Goal: Transaction & Acquisition: Purchase product/service

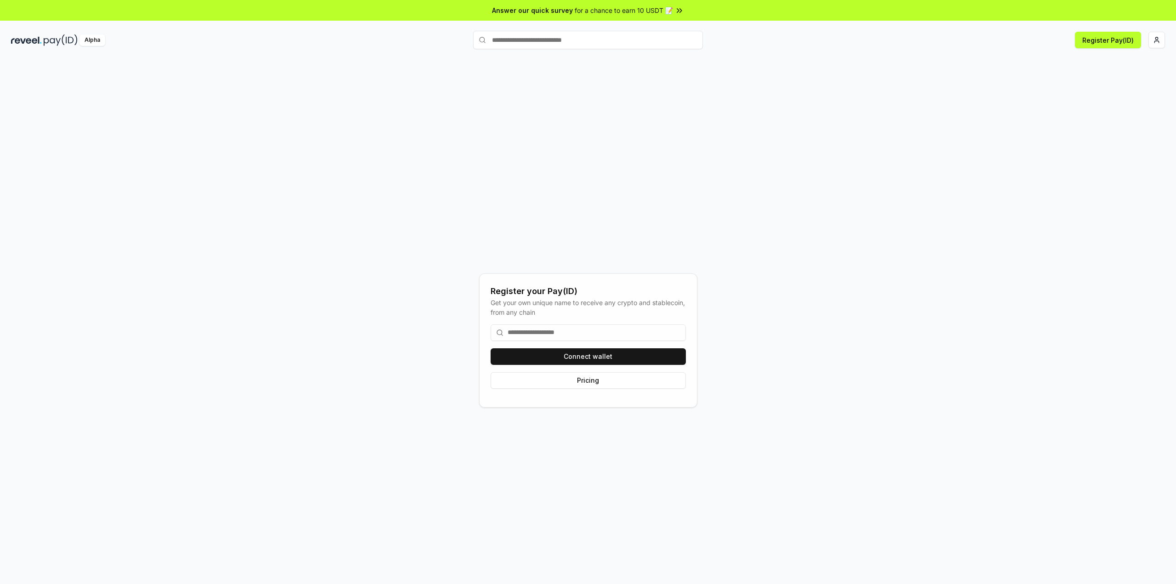
click at [573, 331] on input at bounding box center [587, 332] width 195 height 17
click at [580, 350] on button "Connect wallet" at bounding box center [587, 356] width 195 height 17
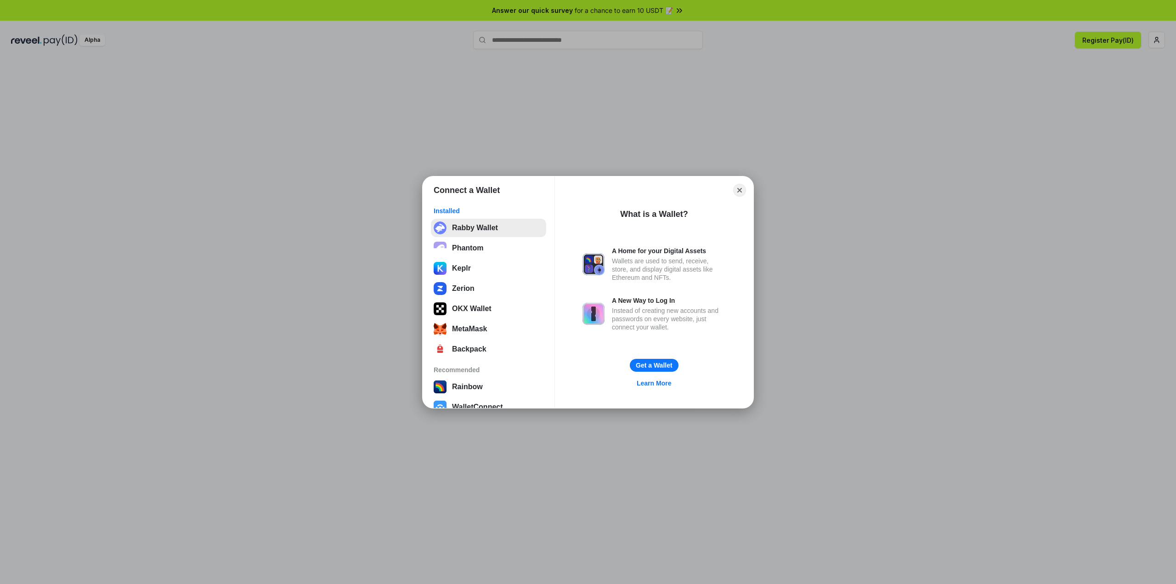
click at [499, 231] on button "Rabby Wallet" at bounding box center [488, 228] width 115 height 18
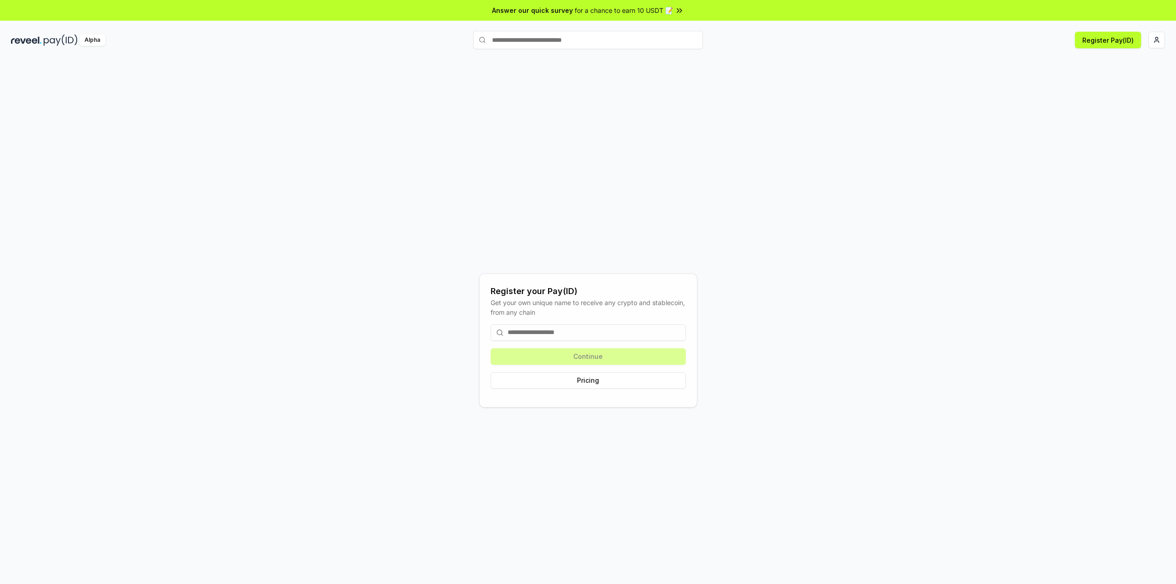
click at [601, 337] on input at bounding box center [587, 332] width 195 height 17
click at [1111, 43] on button "Register Pay(ID)" at bounding box center [1107, 40] width 66 height 17
click at [588, 338] on input at bounding box center [587, 332] width 195 height 17
drag, startPoint x: 582, startPoint y: 315, endPoint x: 570, endPoint y: 314, distance: 12.0
click at [570, 314] on div "Get your own unique name to receive any crypto and stablecoin, from any chain" at bounding box center [587, 307] width 195 height 19
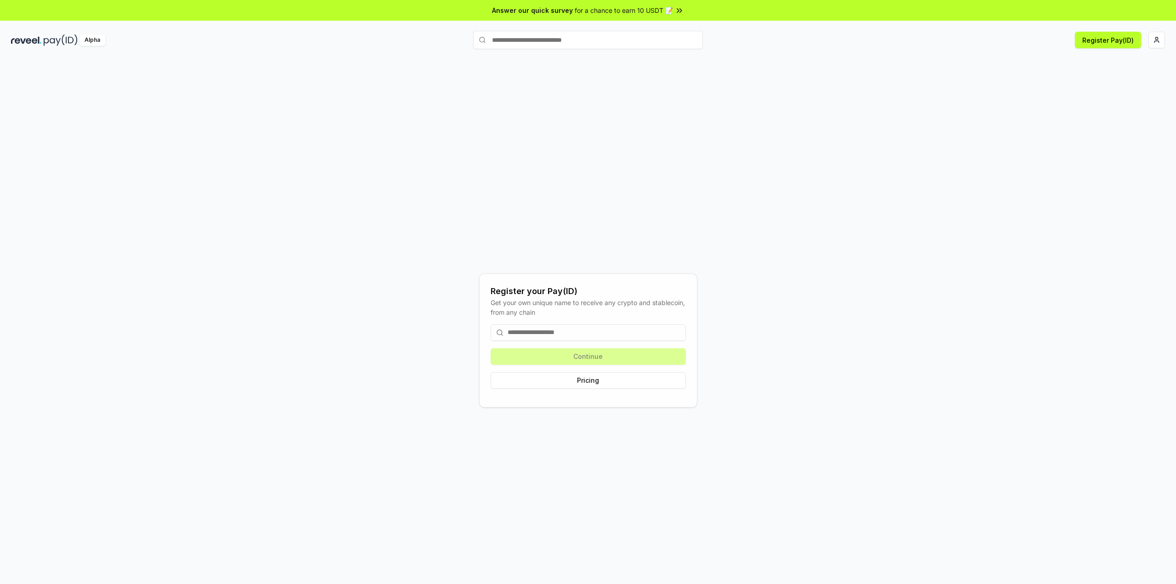
click at [597, 331] on input at bounding box center [587, 332] width 195 height 17
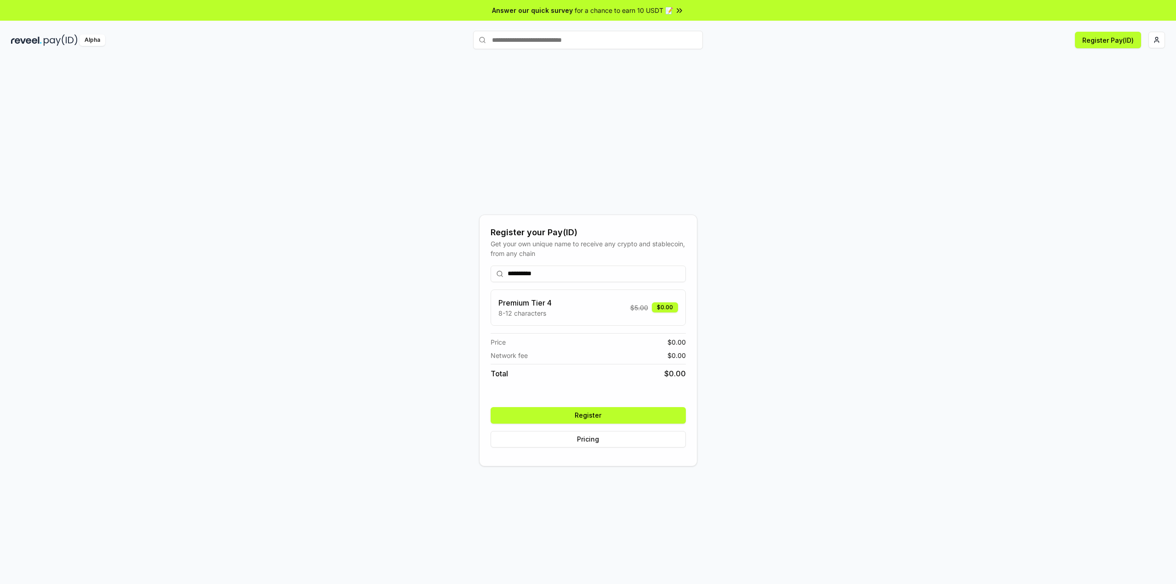
type input "**********"
click at [653, 416] on button "Register" at bounding box center [587, 415] width 195 height 17
drag, startPoint x: 1161, startPoint y: 40, endPoint x: 889, endPoint y: 121, distance: 284.0
click at [889, 121] on div "**********" at bounding box center [587, 340] width 1153 height 540
drag, startPoint x: 765, startPoint y: 225, endPoint x: 742, endPoint y: 225, distance: 23.0
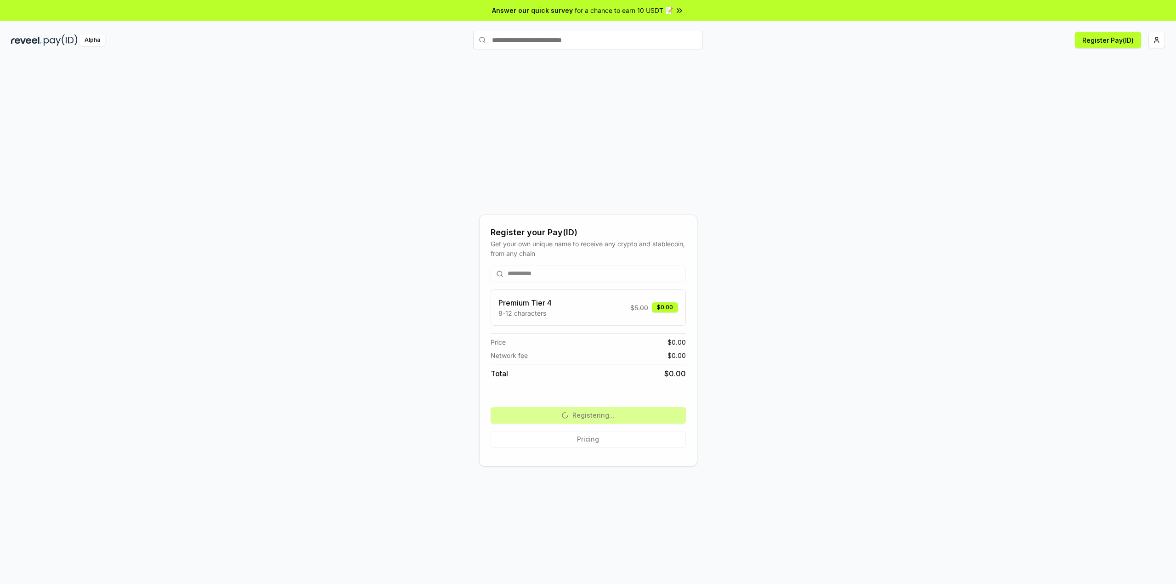
click at [743, 223] on div "**********" at bounding box center [587, 340] width 1153 height 540
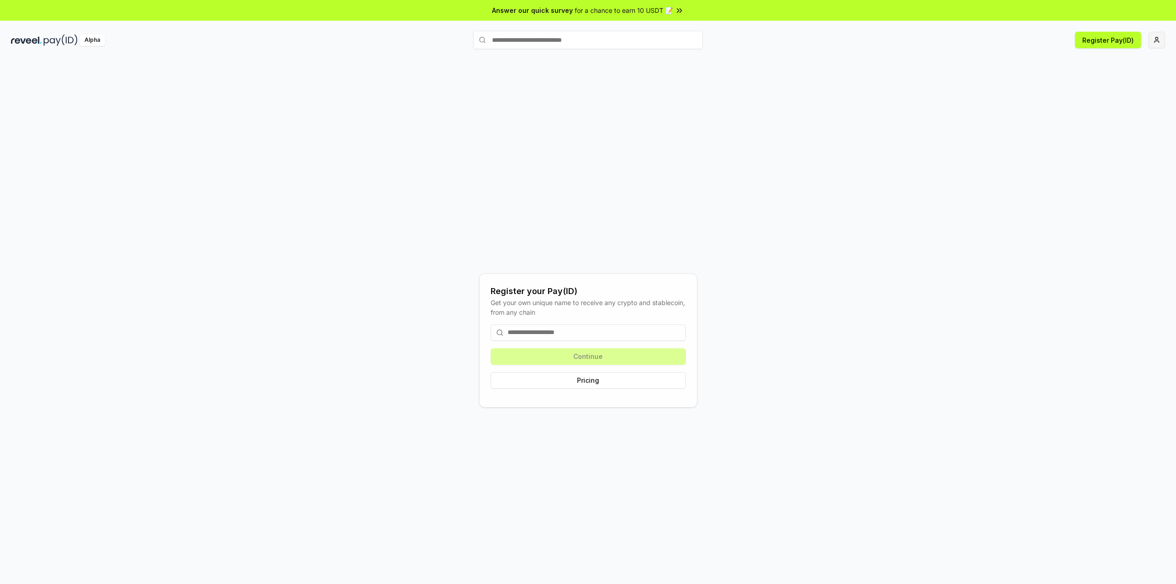
click at [1151, 34] on html "Answer our quick survey for a chance to earn 10 USDT 📝 Alpha Register Pay(ID) R…" at bounding box center [588, 292] width 1176 height 584
click at [1157, 37] on html "Answer our quick survey for a chance to earn 10 USDT 📝 Alpha Register Pay(ID) R…" at bounding box center [588, 292] width 1176 height 584
click at [1157, 38] on html "Answer our quick survey for a chance to earn 10 USDT 📝 Alpha Register Pay(ID) R…" at bounding box center [588, 292] width 1176 height 584
click at [842, 128] on html "Answer our quick survey for a chance to earn 10 USDT 📝 Alpha Register Pay(ID) R…" at bounding box center [588, 292] width 1176 height 584
click at [552, 325] on input at bounding box center [587, 332] width 195 height 17
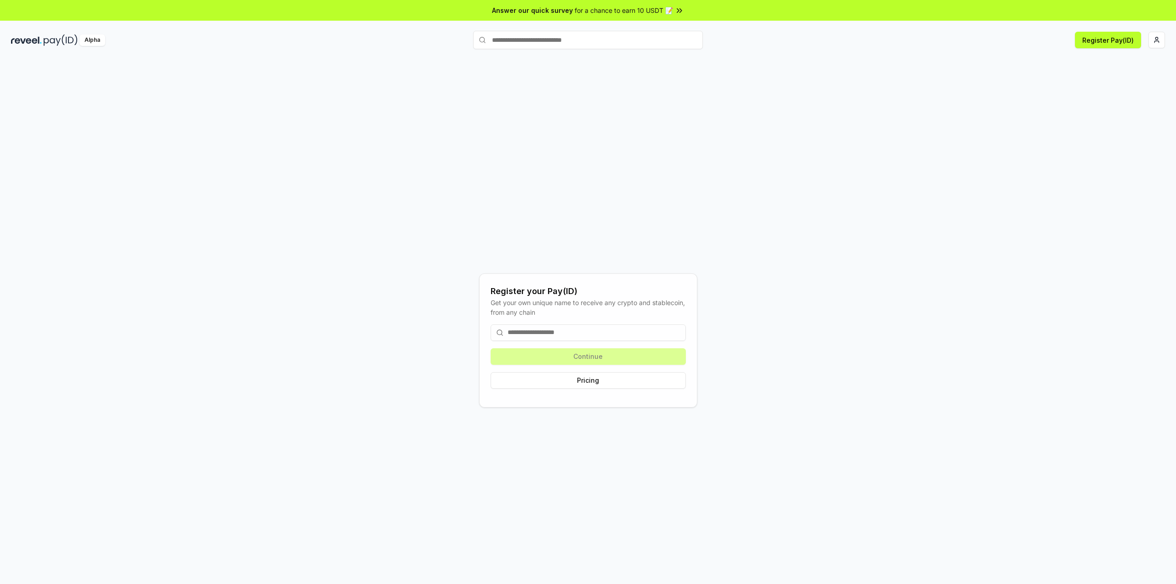
click at [551, 333] on input at bounding box center [587, 332] width 195 height 17
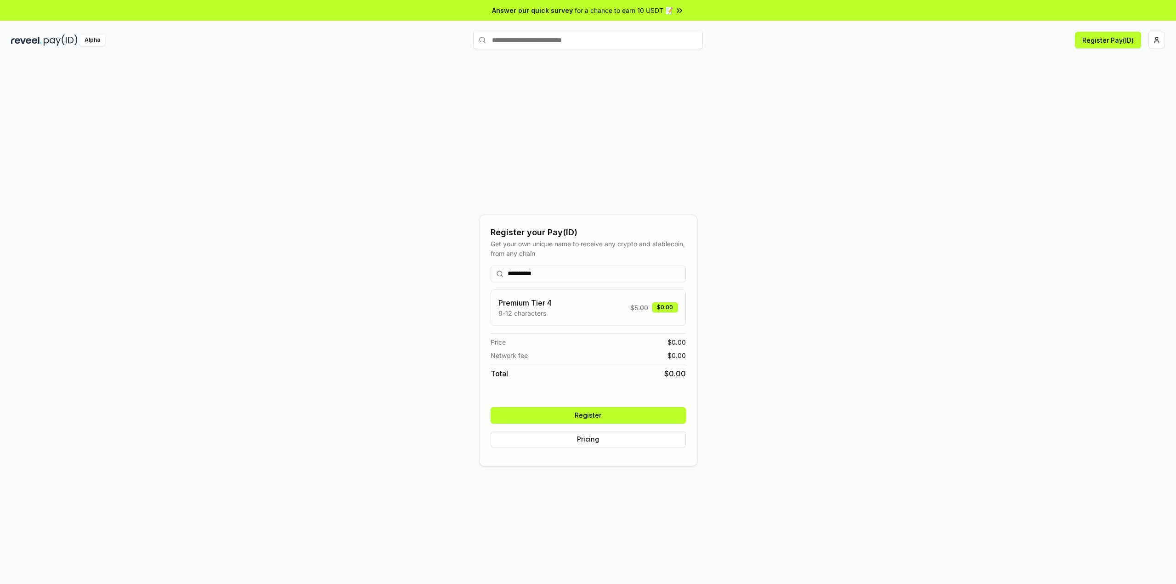
type input "**********"
click at [576, 416] on button "Register" at bounding box center [587, 415] width 195 height 17
drag, startPoint x: 773, startPoint y: 225, endPoint x: 757, endPoint y: 215, distance: 19.2
click at [757, 215] on div "**********" at bounding box center [587, 340] width 1153 height 540
drag, startPoint x: 820, startPoint y: 154, endPoint x: 790, endPoint y: 146, distance: 30.9
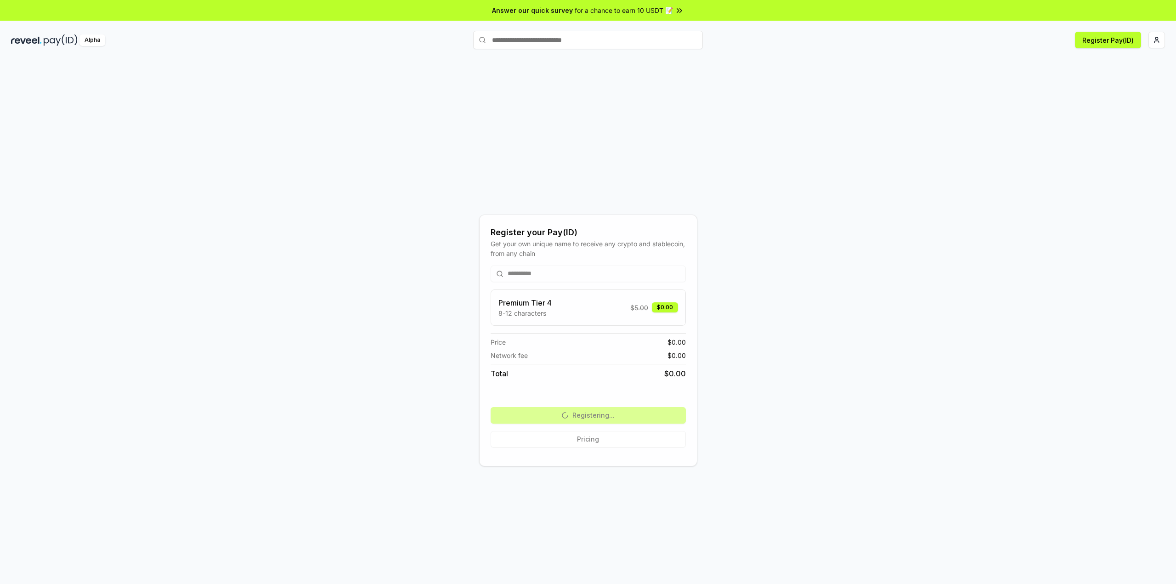
click at [790, 146] on div "**********" at bounding box center [587, 340] width 1153 height 540
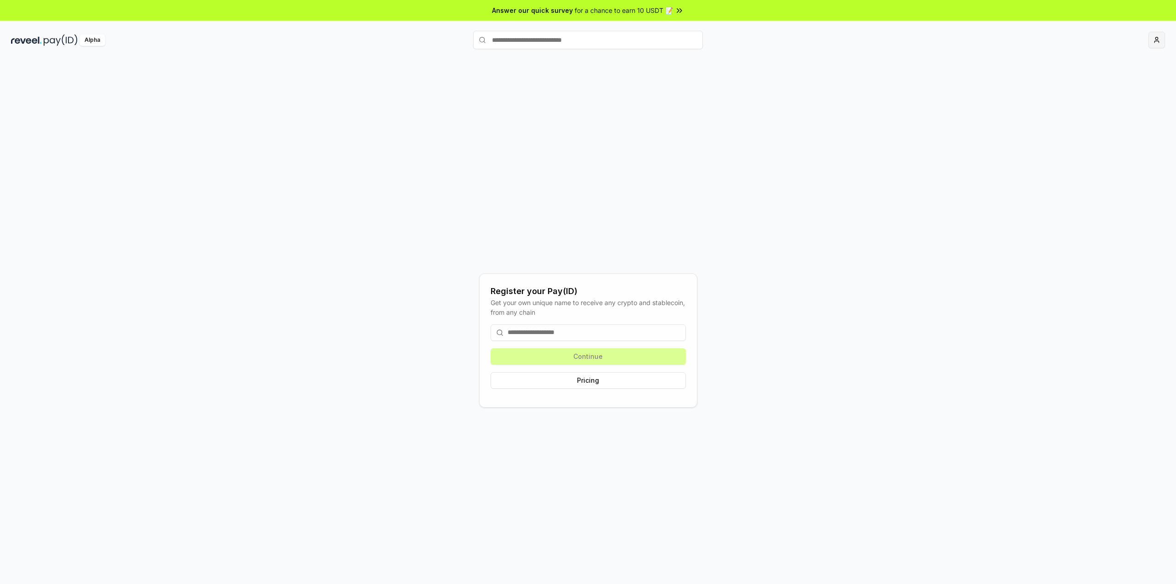
click at [1157, 39] on html "Answer our quick survey for a chance to earn 10 USDT 📝 Alpha Register your Pay(…" at bounding box center [588, 292] width 1176 height 584
click at [824, 186] on html "Answer our quick survey for a chance to earn 10 USDT 📝 Alpha Register Pay(ID) R…" at bounding box center [588, 292] width 1176 height 584
click at [567, 333] on input at bounding box center [587, 332] width 195 height 17
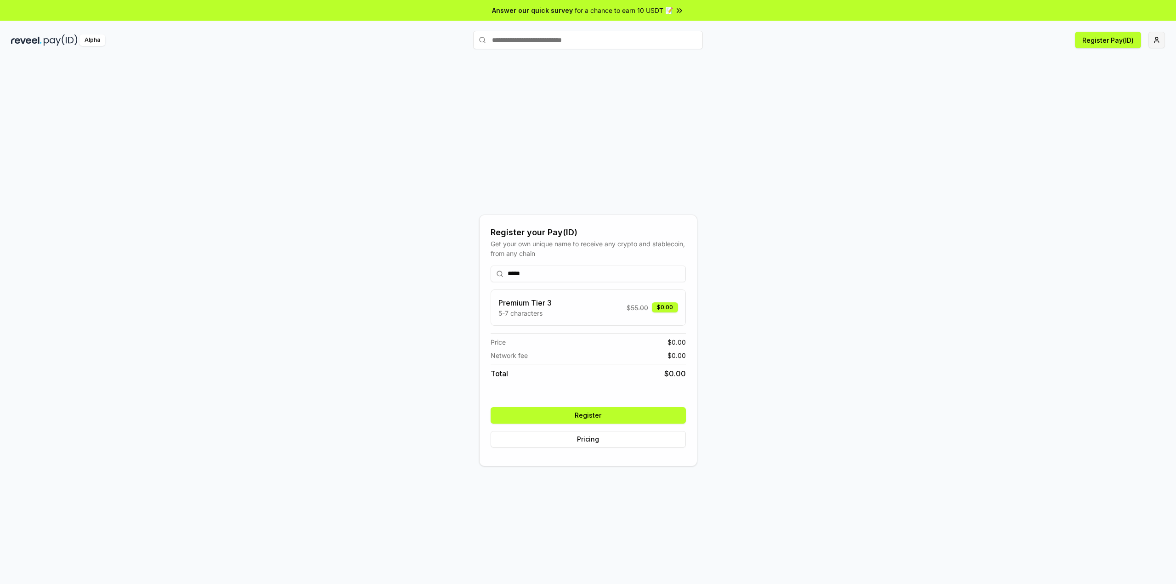
type input "*****"
click at [580, 416] on button "Register" at bounding box center [587, 415] width 195 height 17
drag, startPoint x: 756, startPoint y: 272, endPoint x: 743, endPoint y: 266, distance: 14.6
click at [743, 266] on div "Register your Pay(ID) Get your own unique name to receive any crypto and stable…" at bounding box center [587, 340] width 1153 height 540
click at [662, 307] on div "$0.00" at bounding box center [665, 307] width 26 height 10
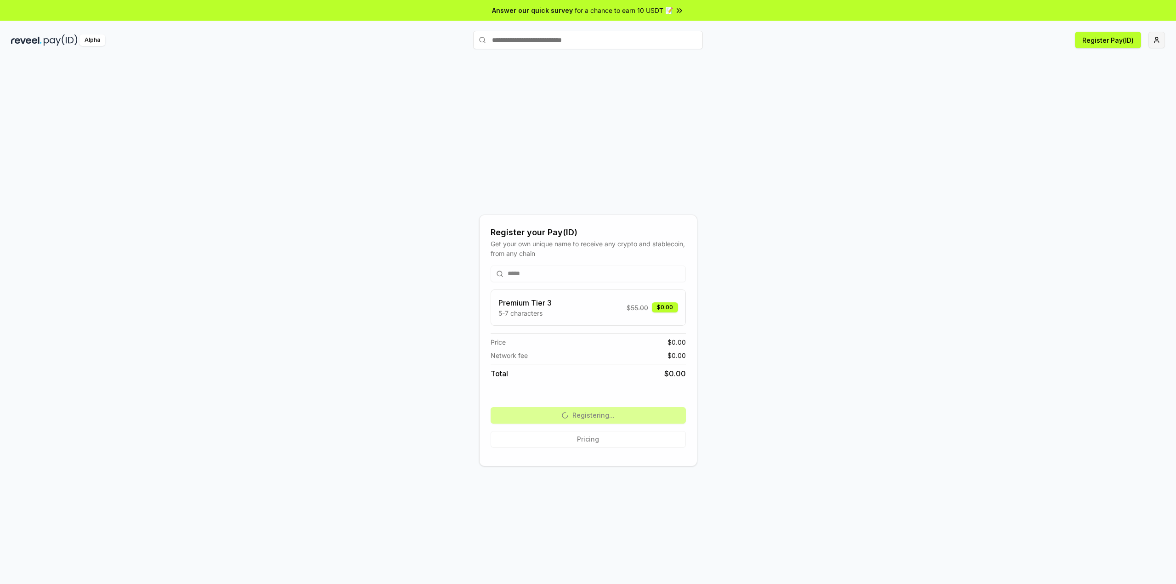
click at [658, 307] on div "$0.00" at bounding box center [665, 307] width 26 height 10
click at [593, 439] on div "***** Premium Tier 3 5-7 characters $ 55.00 $0.00 Price $ 0.00 Network fee $ 0.…" at bounding box center [587, 356] width 195 height 197
drag, startPoint x: 878, startPoint y: 115, endPoint x: 868, endPoint y: 111, distance: 10.7
click at [868, 111] on div "Register your Pay(ID) Get your own unique name to receive any crypto and stable…" at bounding box center [587, 340] width 1153 height 540
drag, startPoint x: 870, startPoint y: 112, endPoint x: 858, endPoint y: 106, distance: 13.3
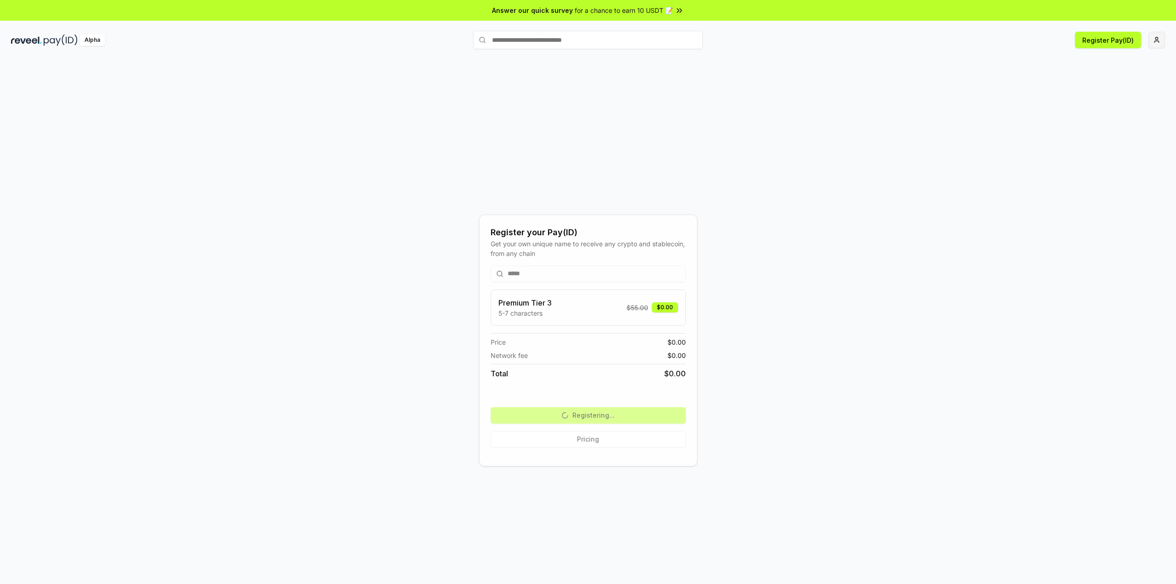
click at [858, 106] on div "Register your Pay(ID) Get your own unique name to receive any crypto and stable…" at bounding box center [587, 340] width 1153 height 540
drag, startPoint x: 910, startPoint y: 172, endPoint x: 875, endPoint y: 146, distance: 43.7
click at [875, 146] on div "Register your Pay(ID) Get your own unique name to receive any crypto and stable…" at bounding box center [587, 340] width 1153 height 540
drag, startPoint x: 850, startPoint y: 146, endPoint x: 833, endPoint y: 141, distance: 18.4
click at [833, 141] on div "Register your Pay(ID) Get your own unique name to receive any crypto and stable…" at bounding box center [587, 340] width 1153 height 540
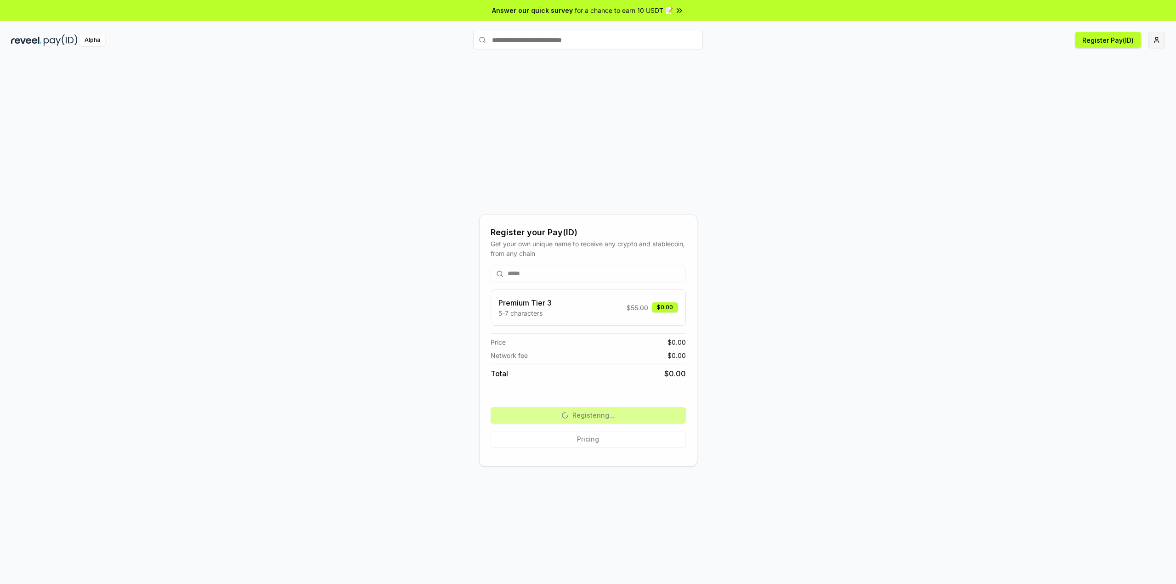
drag, startPoint x: 845, startPoint y: 165, endPoint x: 825, endPoint y: 156, distance: 21.6
click at [825, 156] on div "Register your Pay(ID) Get your own unique name to receive any crypto and stable…" at bounding box center [587, 340] width 1153 height 540
drag, startPoint x: 855, startPoint y: 152, endPoint x: 848, endPoint y: 151, distance: 7.4
drag, startPoint x: 848, startPoint y: 151, endPoint x: 827, endPoint y: 144, distance: 22.7
click at [827, 144] on div "Register your Pay(ID) Get your own unique name to receive any crypto and stable…" at bounding box center [587, 340] width 1153 height 540
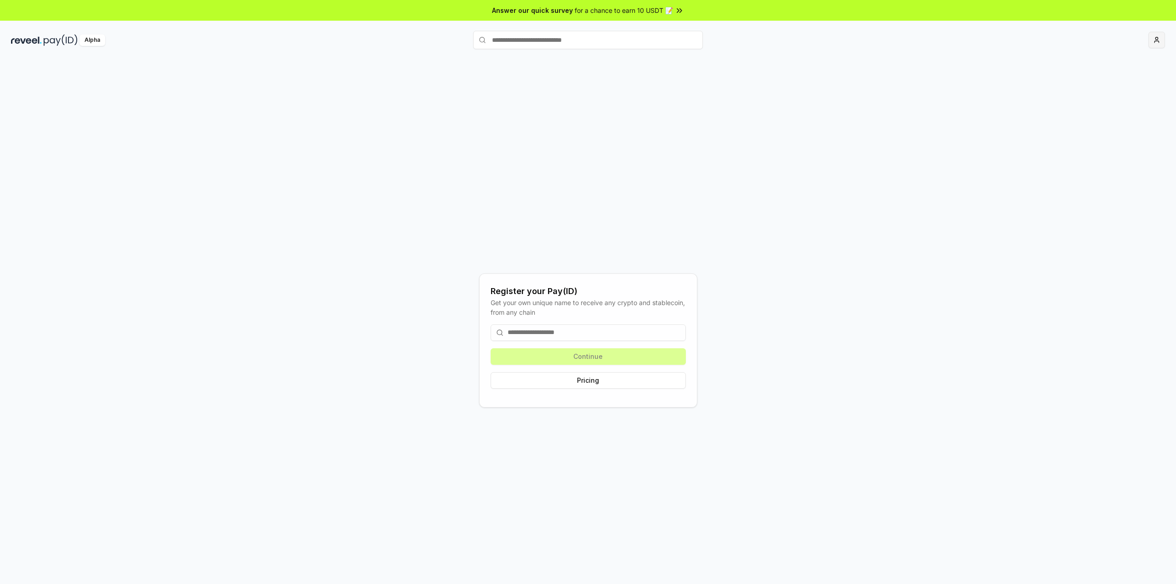
click at [1162, 39] on html "Answer our quick survey for a chance to earn 10 USDT 📝 Alpha Register your Pay(…" at bounding box center [588, 292] width 1176 height 584
click at [1095, 60] on div "[EMAIL_ADDRESS][DOMAIN_NAME]" at bounding box center [1113, 64] width 102 height 27
click at [58, 43] on html "Answer our quick survey for a chance to earn 10 USDT 📝 Alpha Register Pay(ID) R…" at bounding box center [588, 292] width 1176 height 584
click at [58, 42] on img at bounding box center [61, 39] width 34 height 11
click at [58, 41] on img at bounding box center [61, 39] width 34 height 11
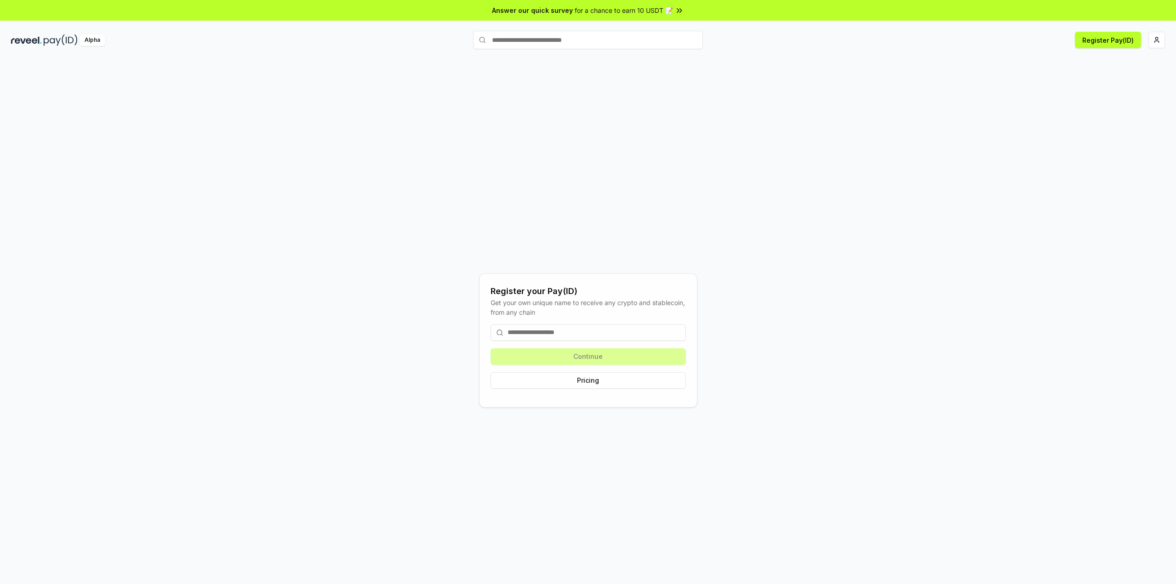
drag, startPoint x: 760, startPoint y: 129, endPoint x: 744, endPoint y: 120, distance: 17.9
click at [744, 120] on div "Register your Pay(ID) Get your own unique name to receive any crypto and stable…" at bounding box center [587, 340] width 1153 height 540
click at [618, 358] on div "Continue Pricing" at bounding box center [587, 356] width 195 height 79
drag, startPoint x: 605, startPoint y: 341, endPoint x: 605, endPoint y: 336, distance: 5.1
click at [605, 340] on div "Continue Pricing" at bounding box center [587, 356] width 195 height 79
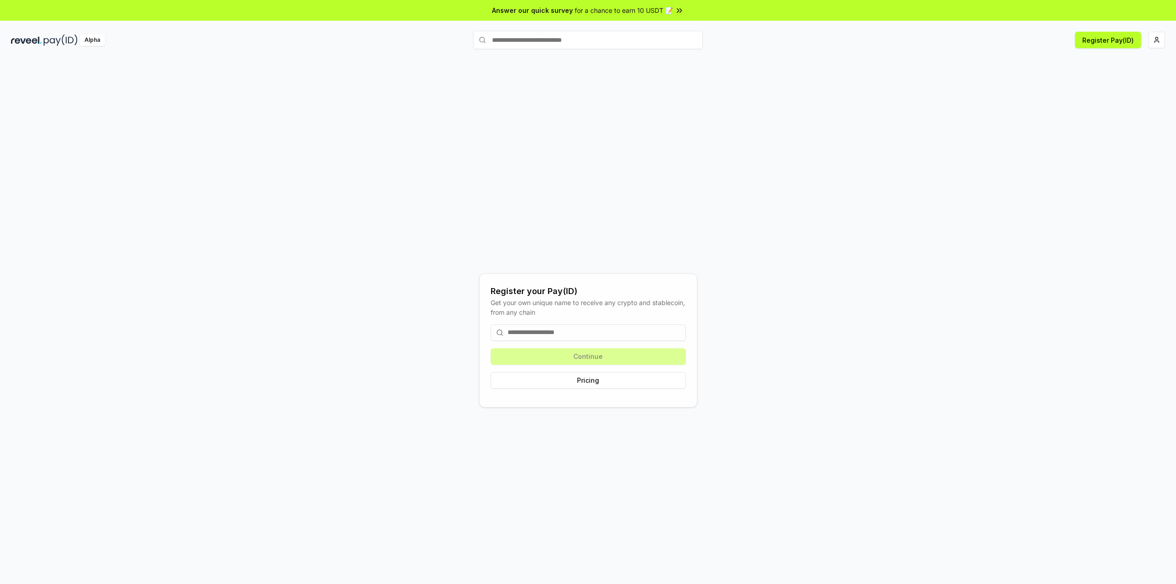
drag, startPoint x: 588, startPoint y: 319, endPoint x: 591, endPoint y: 325, distance: 6.8
click at [588, 320] on div "Register your Pay(ID) Get your own unique name to receive any crypto and stable…" at bounding box center [587, 340] width 195 height 111
click at [591, 325] on input at bounding box center [587, 332] width 195 height 17
click at [591, 326] on input at bounding box center [587, 332] width 195 height 17
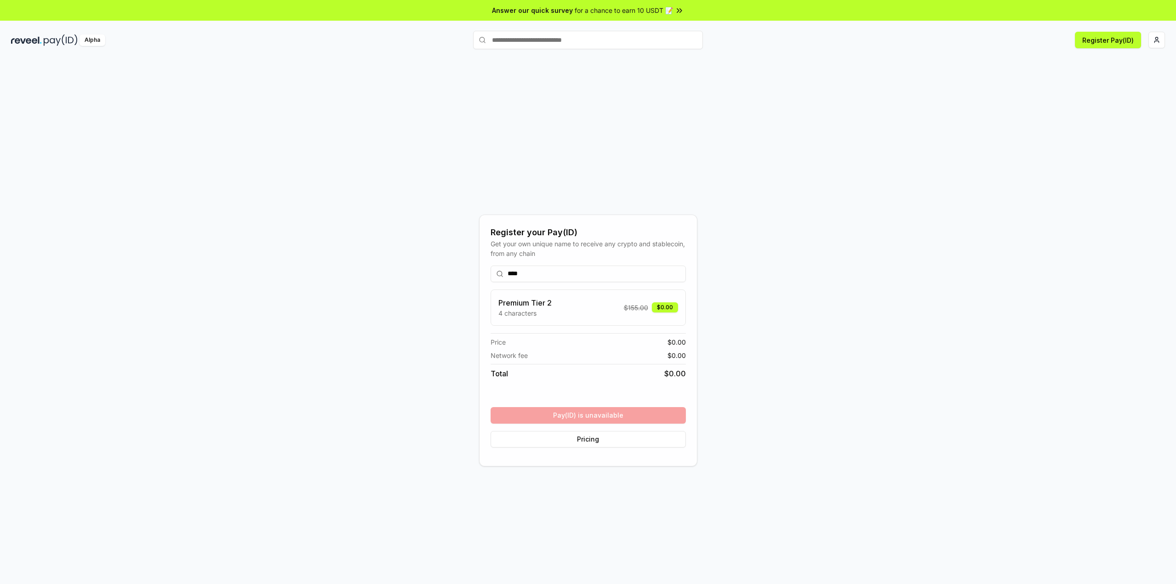
click at [611, 419] on div "**** Premium Tier 2 4 characters $ 155.00 $0.00 Price $ 0.00 Network fee $ 0.00…" at bounding box center [587, 356] width 195 height 197
click at [593, 291] on div "Premium Tier 2 4 characters $ 155.00 $0.00" at bounding box center [587, 307] width 195 height 36
click at [592, 276] on input "****" at bounding box center [587, 273] width 195 height 17
type input "******"
click at [578, 421] on button "Register" at bounding box center [587, 415] width 195 height 17
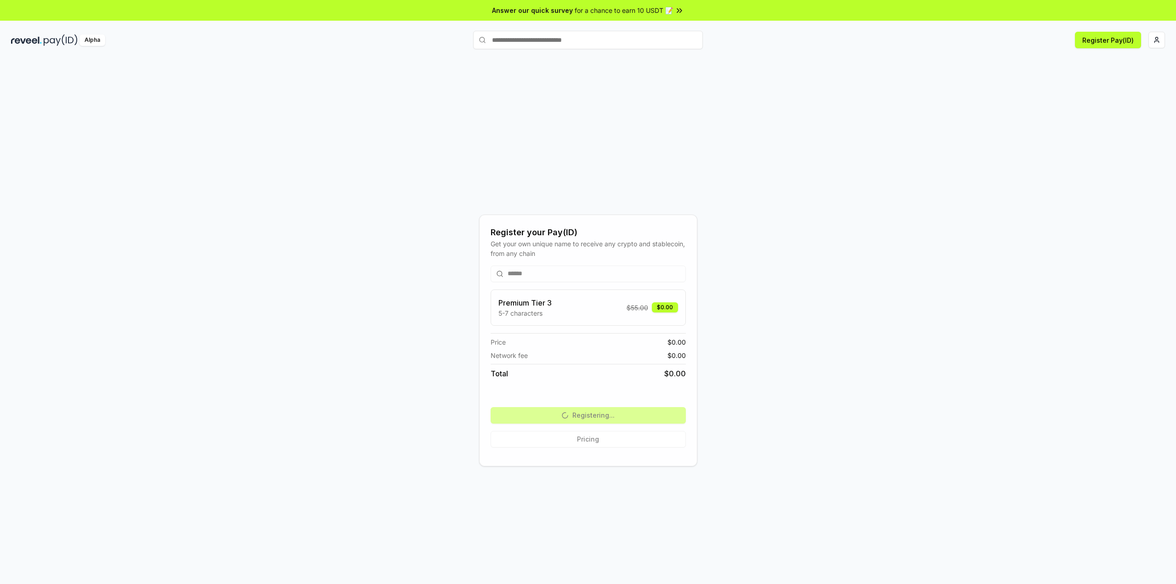
drag, startPoint x: 963, startPoint y: 100, endPoint x: 993, endPoint y: 51, distance: 56.9
click at [960, 97] on div "Register your Pay(ID) Get your own unique name to receive any crypto and stable…" at bounding box center [587, 340] width 1153 height 540
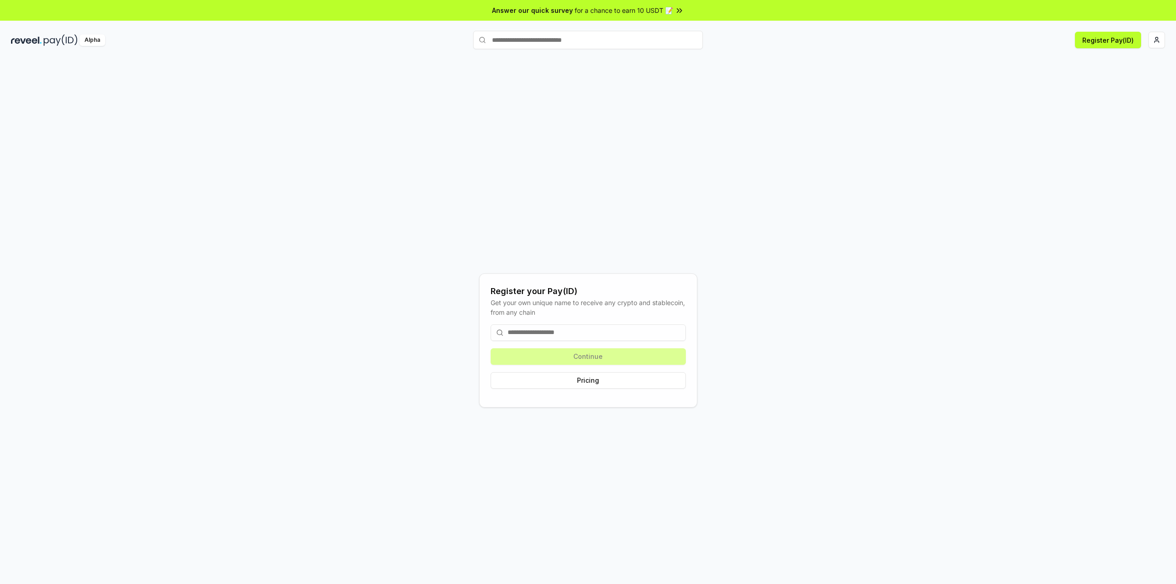
click at [596, 334] on input at bounding box center [587, 332] width 195 height 17
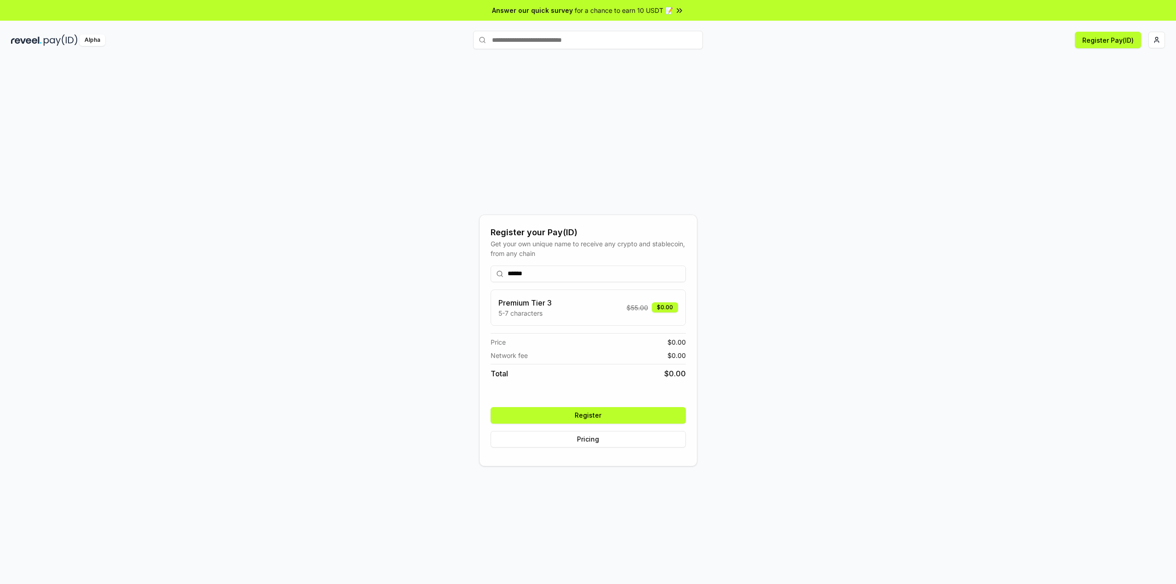
type input "******"
click at [654, 412] on button "Register" at bounding box center [587, 415] width 195 height 17
drag, startPoint x: 795, startPoint y: 273, endPoint x: 779, endPoint y: 264, distance: 18.3
click at [779, 264] on div "Register your Pay(ID) Get your own unique name to receive any crypto and stable…" at bounding box center [587, 340] width 1153 height 540
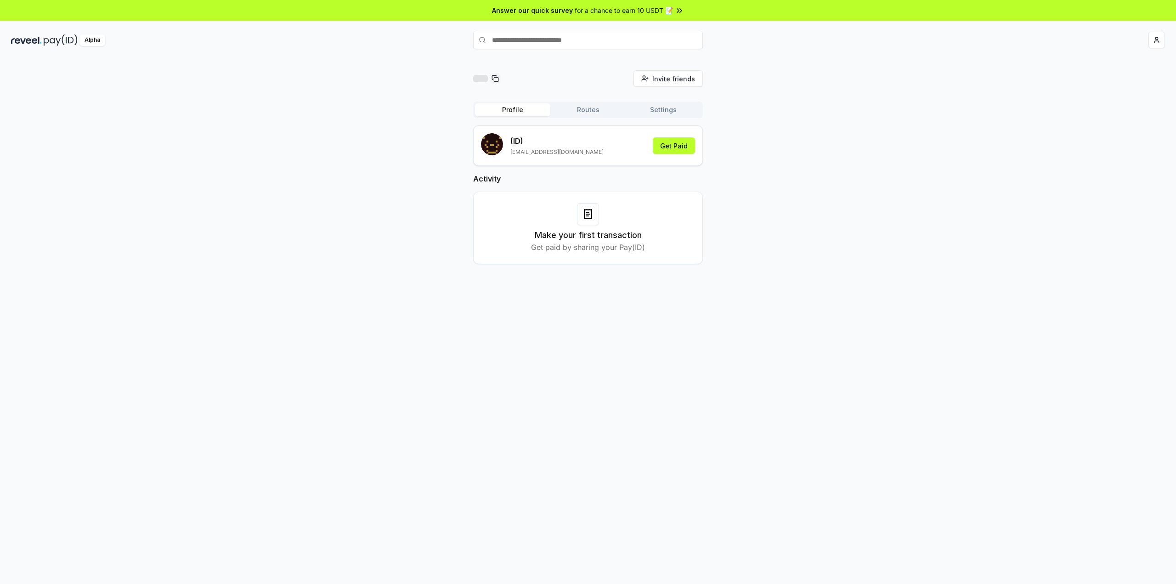
drag, startPoint x: 754, startPoint y: 160, endPoint x: 745, endPoint y: 151, distance: 12.3
click at [745, 151] on div "Invite friends Invite Profile Routes Settings (ID) [EMAIL_ADDRESS][DOMAIN_NAME]…" at bounding box center [587, 174] width 1153 height 208
click at [516, 140] on p "(ID)" at bounding box center [556, 140] width 93 height 11
click at [528, 137] on p "(ID)" at bounding box center [556, 140] width 93 height 11
click at [585, 115] on button "Routes" at bounding box center [587, 109] width 75 height 13
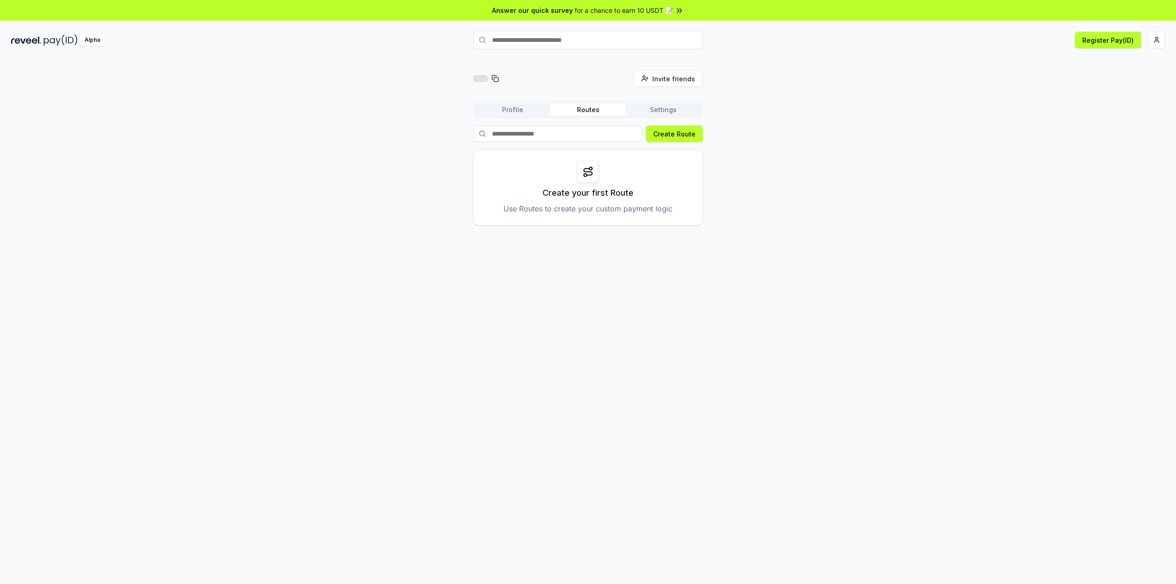
click at [644, 113] on button "Settings" at bounding box center [662, 109] width 75 height 13
click at [582, 111] on button "Routes" at bounding box center [587, 109] width 75 height 13
click at [501, 108] on button "Profile" at bounding box center [512, 109] width 75 height 13
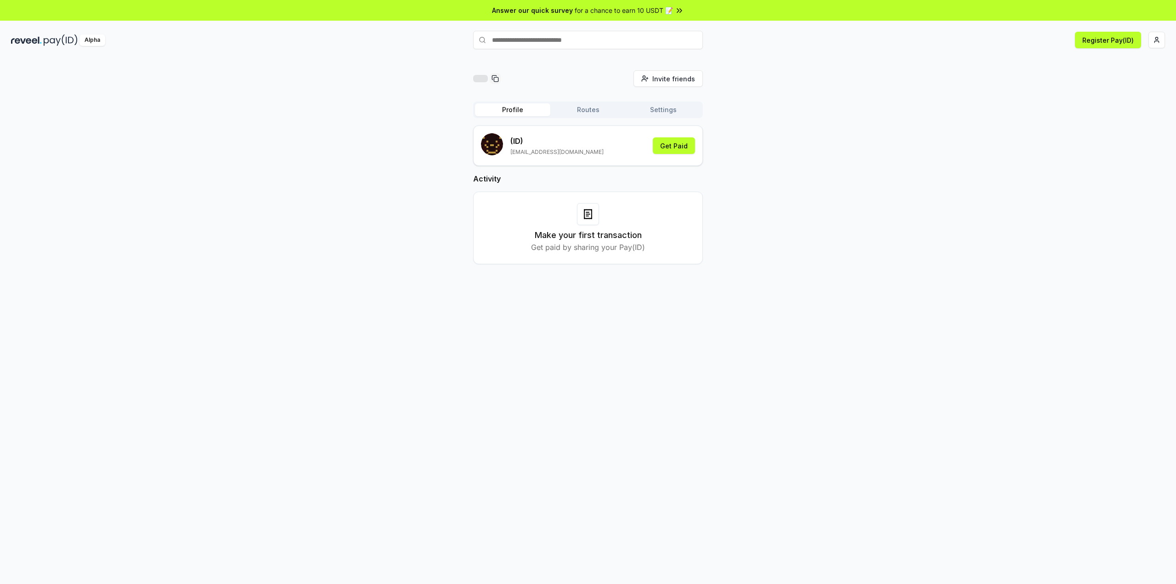
drag, startPoint x: 665, startPoint y: 80, endPoint x: 476, endPoint y: 78, distance: 189.2
click at [541, 80] on div "Invite friends Invite" at bounding box center [588, 78] width 230 height 17
click at [479, 78] on div at bounding box center [480, 78] width 15 height 7
drag, startPoint x: 858, startPoint y: 86, endPoint x: 850, endPoint y: 82, distance: 9.1
click at [850, 82] on div "Invite friends Invite Profile Routes Settings (ID) [EMAIL_ADDRESS][DOMAIN_NAME]…" at bounding box center [587, 174] width 1153 height 208
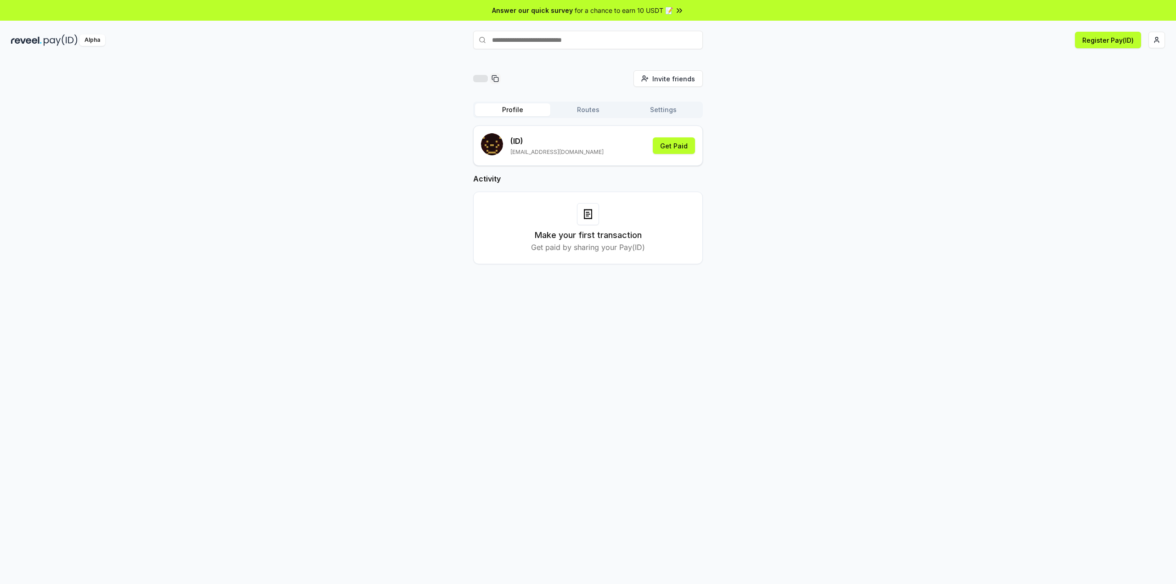
click at [581, 34] on input "text" at bounding box center [588, 40] width 230 height 18
drag, startPoint x: 860, startPoint y: 116, endPoint x: 844, endPoint y: 109, distance: 17.3
click at [844, 109] on div "Invite friends Invite Profile Routes Settings (ID) [EMAIL_ADDRESS][DOMAIN_NAME]…" at bounding box center [587, 174] width 1153 height 208
drag, startPoint x: 818, startPoint y: 190, endPoint x: 805, endPoint y: 184, distance: 14.2
click at [805, 184] on div "Invite friends Invite Profile Routes Settings (ID) [EMAIL_ADDRESS][DOMAIN_NAME]…" at bounding box center [587, 174] width 1153 height 208
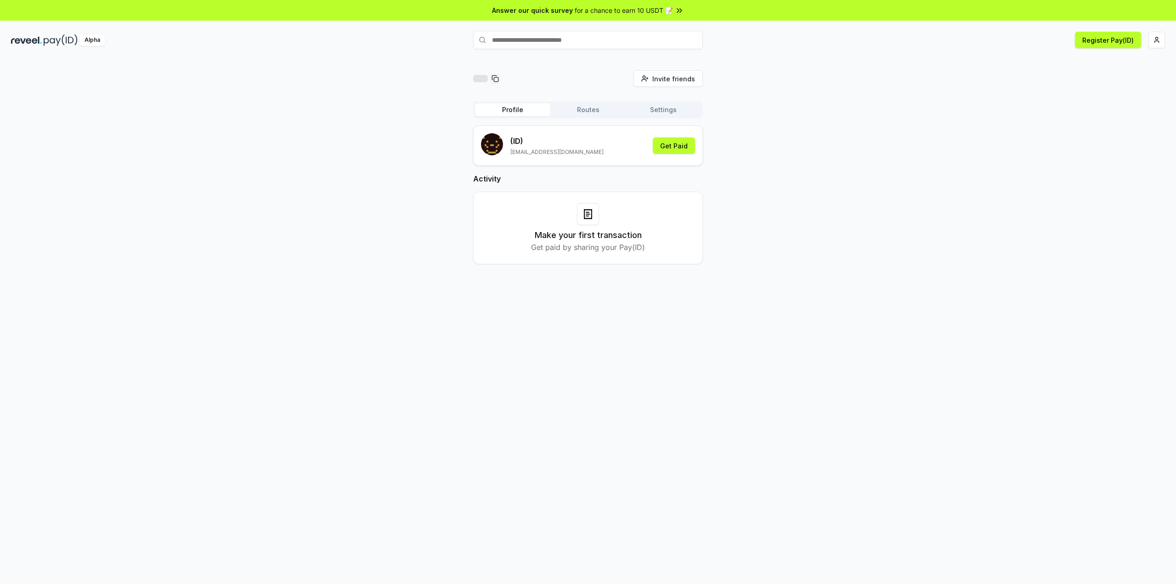
drag, startPoint x: 815, startPoint y: 174, endPoint x: 810, endPoint y: 163, distance: 11.5
click at [810, 163] on div "Invite friends Invite Profile Routes Settings (ID) [EMAIL_ADDRESS][DOMAIN_NAME]…" at bounding box center [587, 174] width 1153 height 208
